Goal: Navigation & Orientation: Locate item on page

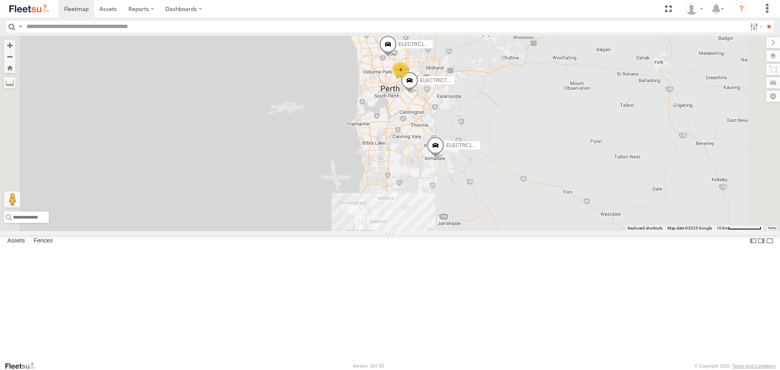
click at [0, 0] on span at bounding box center [0, 0] width 0 height 0
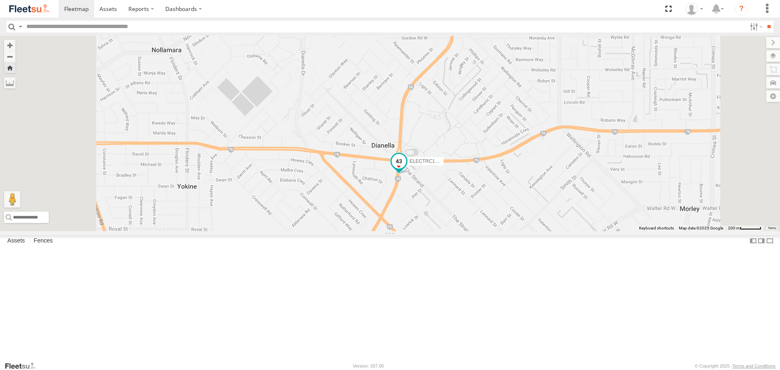
click at [406, 169] on span at bounding box center [398, 161] width 15 height 15
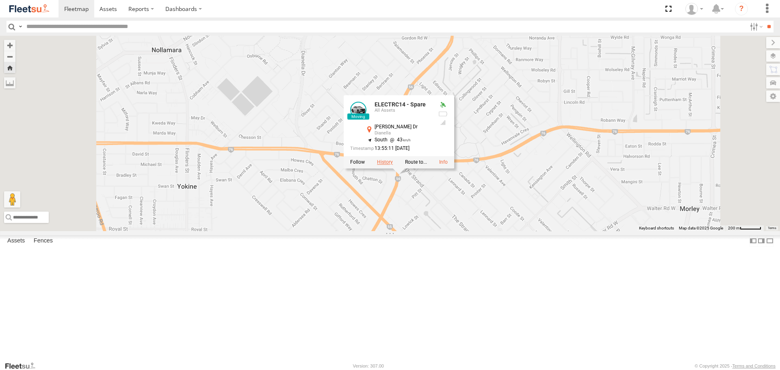
click at [393, 165] on label at bounding box center [385, 163] width 16 height 6
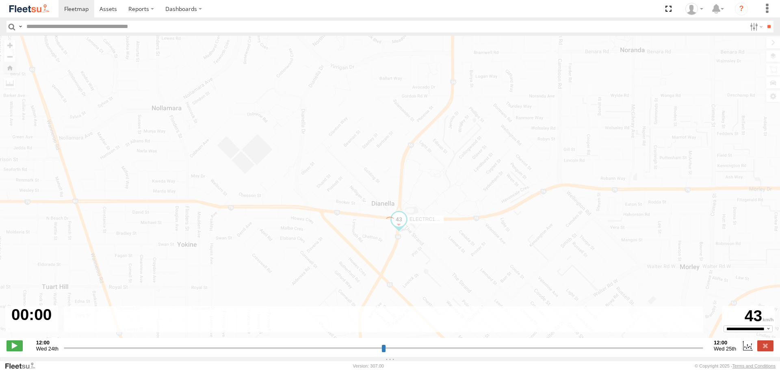
type input "**********"
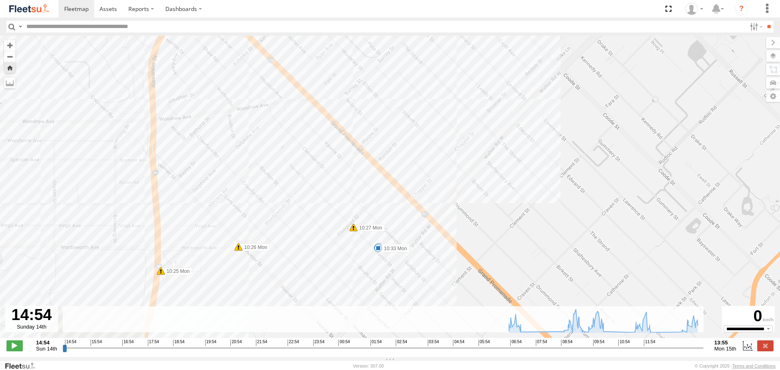
drag, startPoint x: 436, startPoint y: 196, endPoint x: 476, endPoint y: 59, distance: 142.7
click at [474, 58] on div "ELECTRC14 - Spare 07:38 Mon 08:58 Mon 09:20 Mon 09:32 Mon 09:32 Mon 09:37 Mon 0…" at bounding box center [390, 191] width 780 height 311
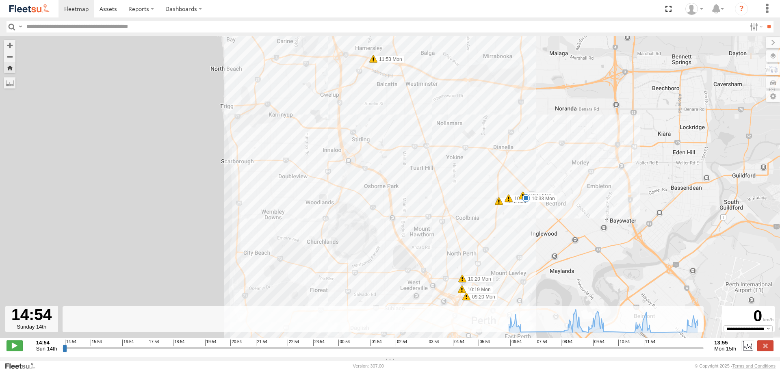
drag, startPoint x: 552, startPoint y: 95, endPoint x: 545, endPoint y: 184, distance: 88.9
click at [545, 184] on div "ELECTRC14 - Spare 07:38 Mon 08:58 Mon 09:20 Mon 09:32 Mon 09:32 Mon 09:37 Mon 0…" at bounding box center [390, 191] width 780 height 311
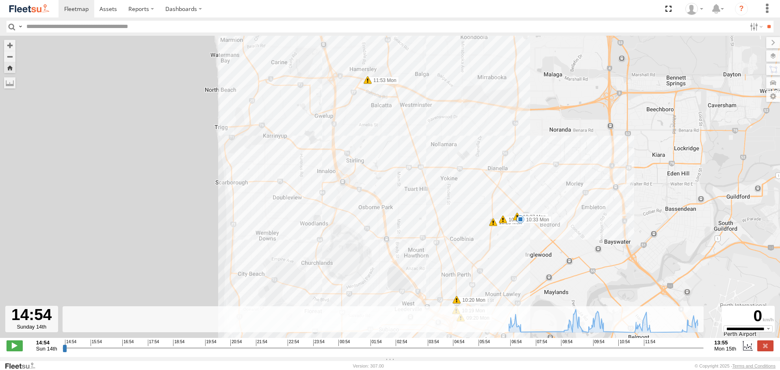
drag, startPoint x: 32, startPoint y: 6, endPoint x: 35, endPoint y: 1, distance: 5.4
click at [32, 6] on img at bounding box center [29, 8] width 42 height 11
